Goal: Task Accomplishment & Management: Manage account settings

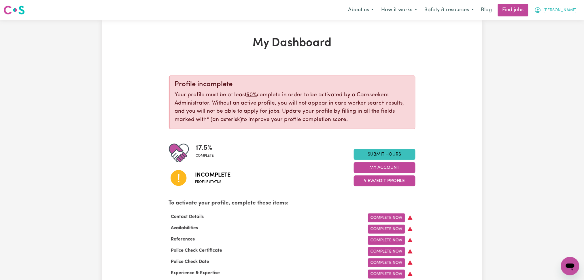
click at [550, 9] on span "[PERSON_NAME]" at bounding box center [560, 10] width 33 height 6
click at [543, 43] on link "Logout" at bounding box center [558, 44] width 46 height 11
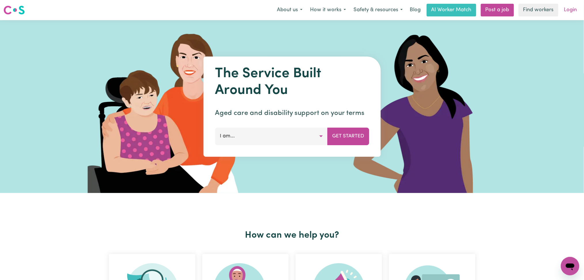
click at [576, 8] on link "Login" at bounding box center [571, 10] width 20 height 13
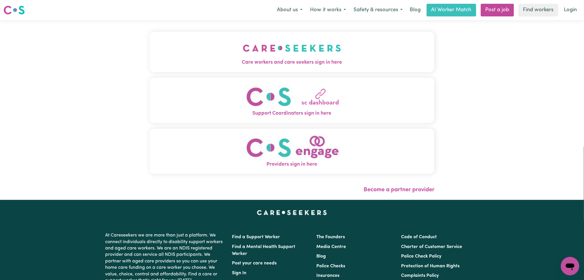
click at [165, 51] on button "Care workers and care seekers sign in here" at bounding box center [292, 52] width 285 height 40
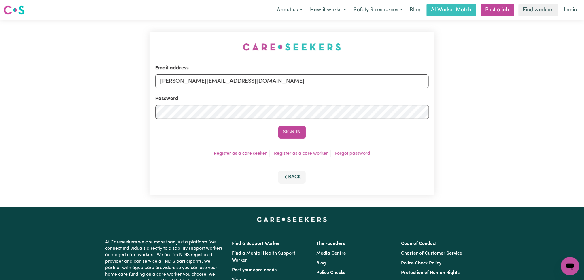
click at [189, 69] on label "Email address" at bounding box center [171, 68] width 33 height 7
click at [199, 74] on input "[PERSON_NAME][EMAIL_ADDRESS][DOMAIN_NAME]" at bounding box center [292, 81] width 274 height 14
drag, startPoint x: 195, startPoint y: 78, endPoint x: 192, endPoint y: 97, distance: 19.0
click at [195, 78] on input "[PERSON_NAME][EMAIL_ADDRESS][DOMAIN_NAME]" at bounding box center [292, 81] width 274 height 14
drag, startPoint x: 190, startPoint y: 81, endPoint x: 327, endPoint y: 89, distance: 137.2
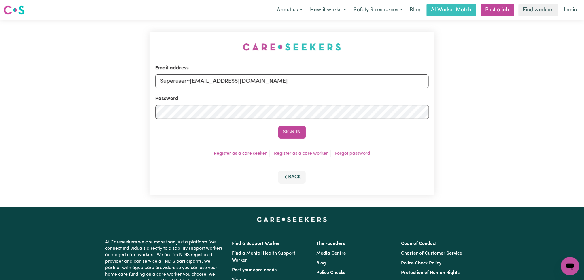
click at [338, 85] on input "Superuser~[EMAIL_ADDRESS][DOMAIN_NAME]" at bounding box center [292, 81] width 274 height 14
type input "Superuser~[EMAIL_ADDRESS][DOMAIN_NAME]"
click at [280, 133] on button "Sign In" at bounding box center [292, 132] width 28 height 13
